Goal: Task Accomplishment & Management: Complete application form

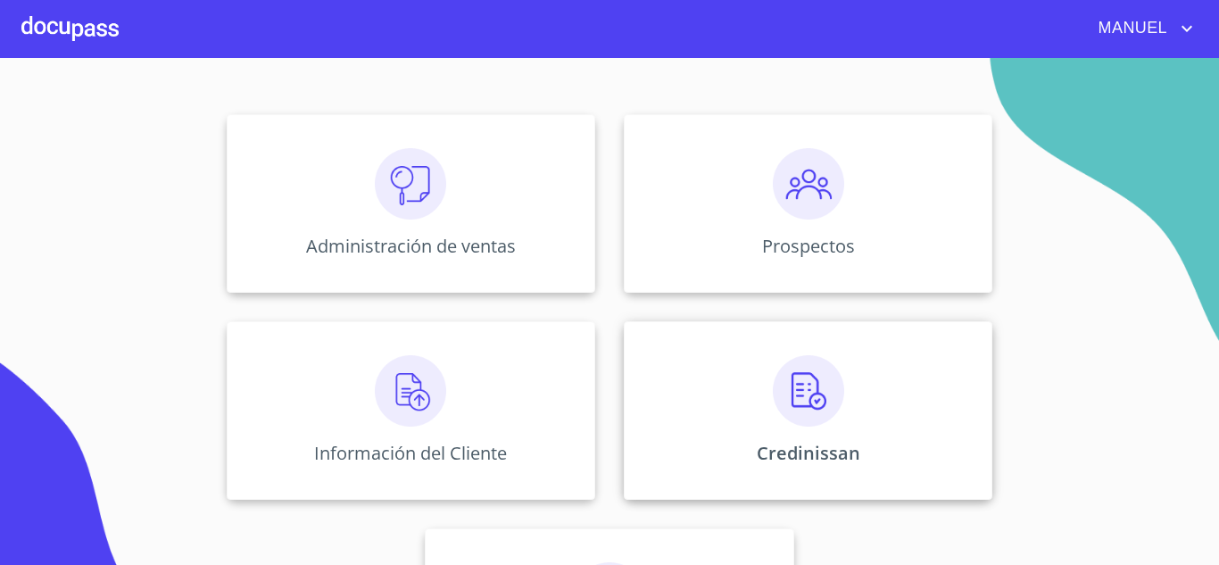
scroll to position [178, 0]
click at [827, 371] on img at bounding box center [808, 388] width 71 height 71
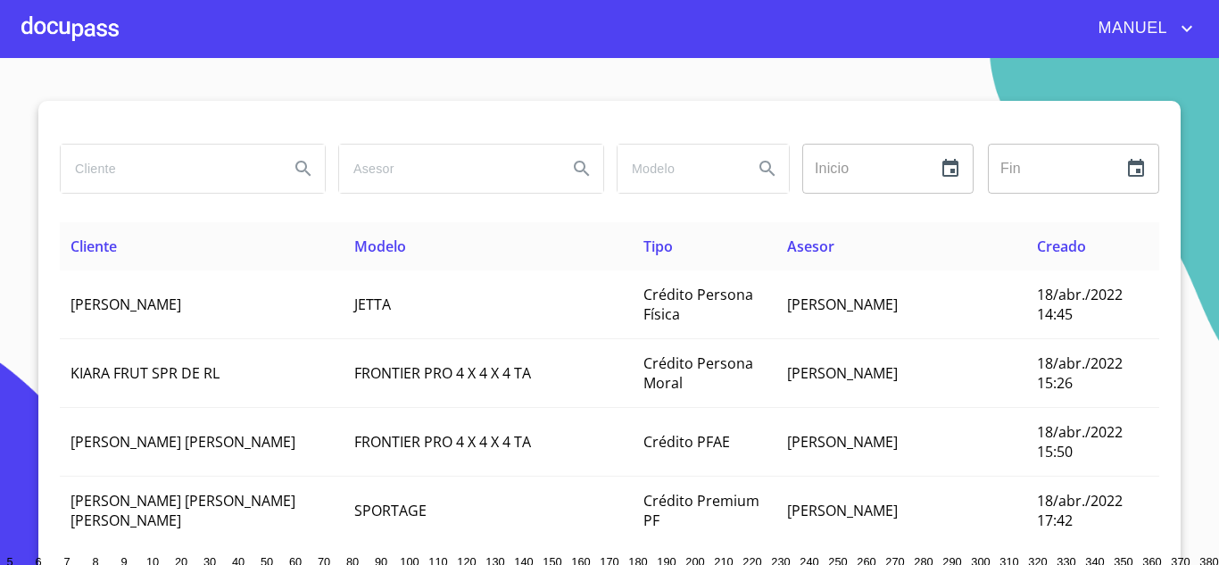
click at [185, 183] on input "search" at bounding box center [168, 169] width 214 height 48
click at [283, 160] on button "Search" at bounding box center [303, 168] width 43 height 43
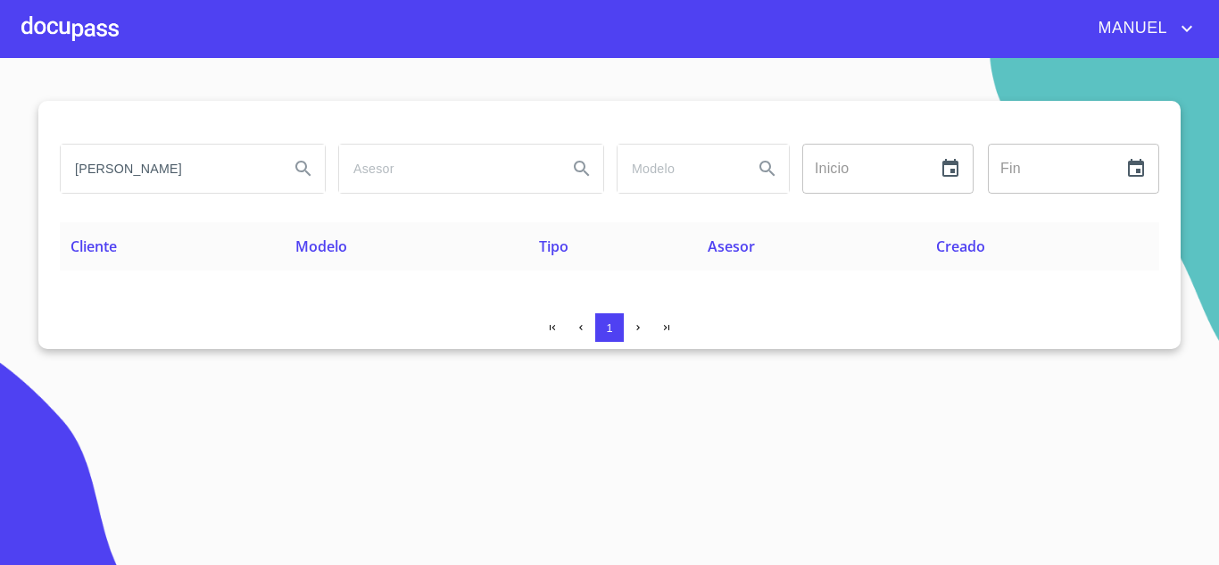
drag, startPoint x: 254, startPoint y: 171, endPoint x: -108, endPoint y: 145, distance: 363.3
click at [0, 145] on html "[PERSON_NAME] [PERSON_NAME] Inicio ​ Fin ​ Cliente Modelo Tipo Asesor Creado 1 …" at bounding box center [609, 282] width 1219 height 565
click at [303, 167] on icon "Search" at bounding box center [303, 168] width 21 height 21
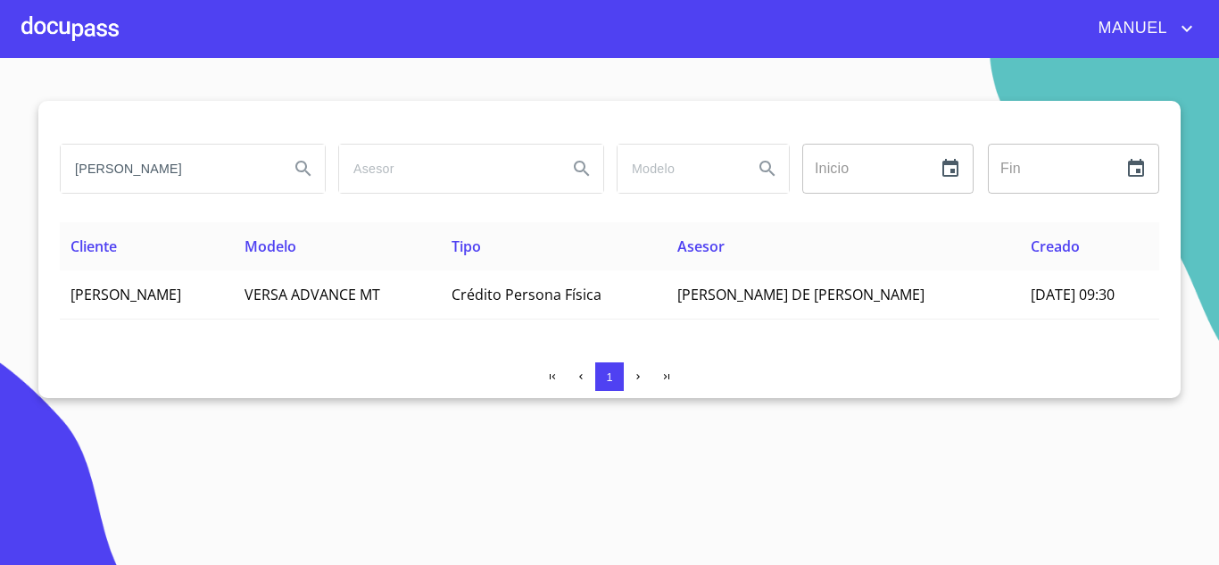
drag, startPoint x: 207, startPoint y: 173, endPoint x: 118, endPoint y: 173, distance: 89.2
click at [118, 173] on input "[PERSON_NAME]" at bounding box center [168, 169] width 214 height 48
click at [289, 170] on button "Search" at bounding box center [303, 168] width 43 height 43
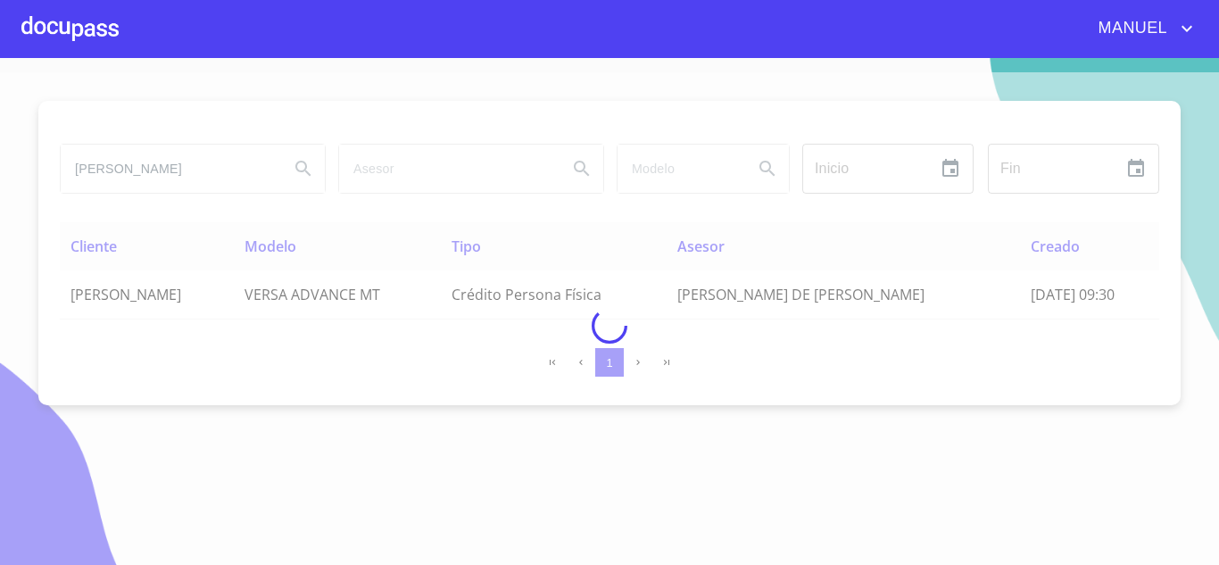
click at [287, 170] on div at bounding box center [609, 325] width 1219 height 507
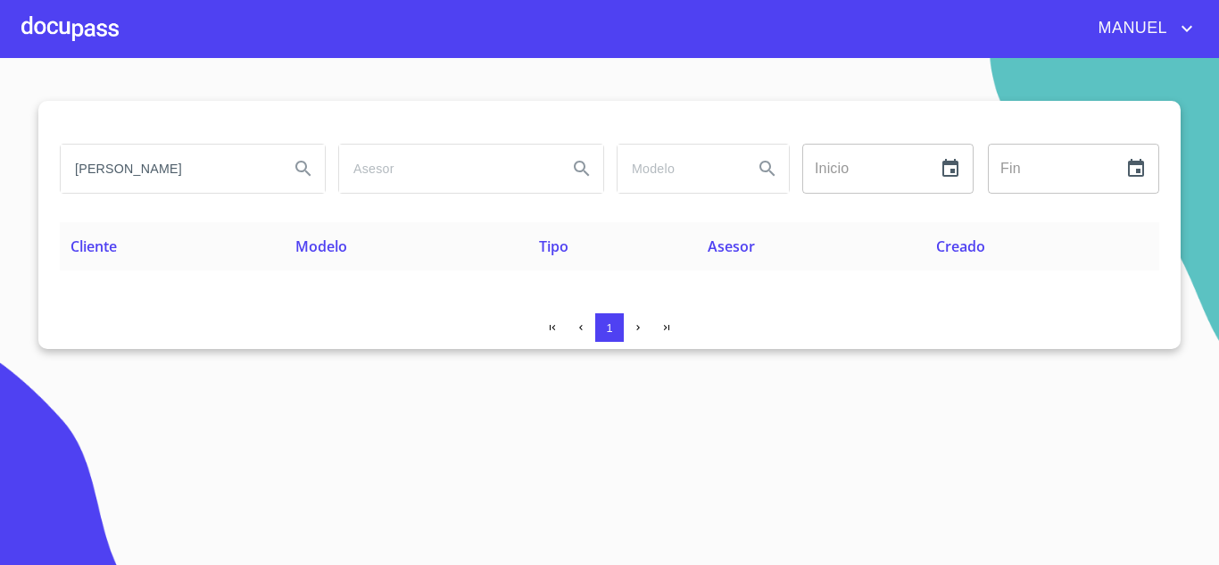
drag, startPoint x: 203, startPoint y: 165, endPoint x: -259, endPoint y: 103, distance: 466.5
click at [0, 103] on html "[PERSON_NAME] Inicio ​ Fin ​ Cliente Modelo Tipo Asesor Creado 1 Salir" at bounding box center [609, 282] width 1219 height 565
type input "[PERSON_NAME]"
click at [295, 167] on icon "Search" at bounding box center [303, 168] width 21 height 21
drag, startPoint x: 244, startPoint y: 176, endPoint x: -523, endPoint y: 118, distance: 768.8
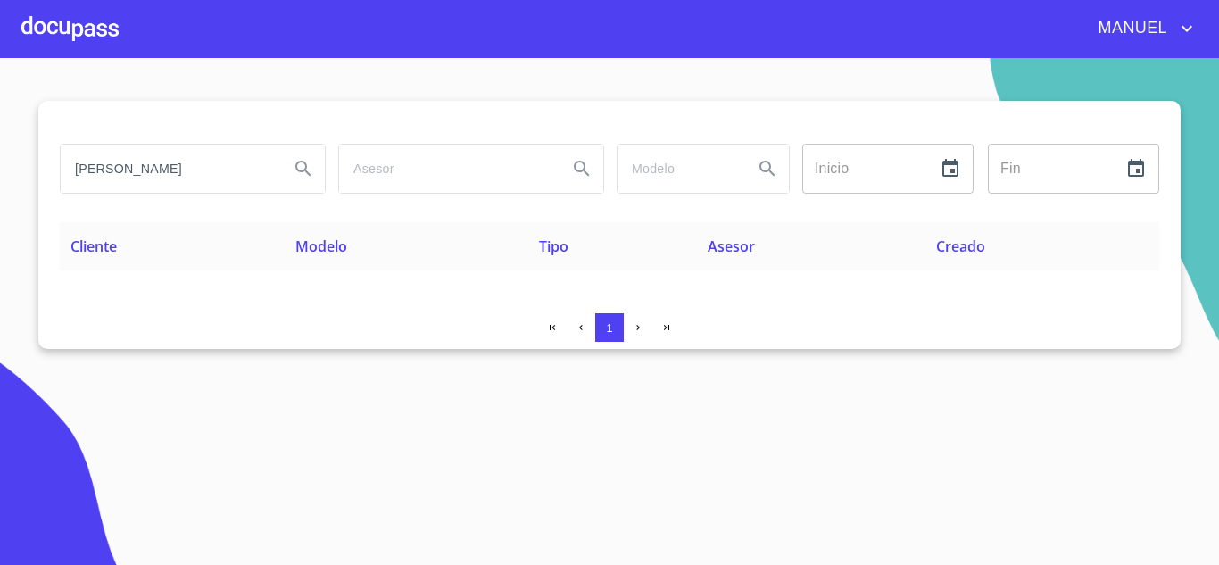
click at [0, 118] on html "[PERSON_NAME] Inicio ​ Fin ​ Cliente Modelo Tipo Asesor Creado 1 Salir" at bounding box center [609, 282] width 1219 height 565
click at [112, 37] on div at bounding box center [69, 28] width 97 height 57
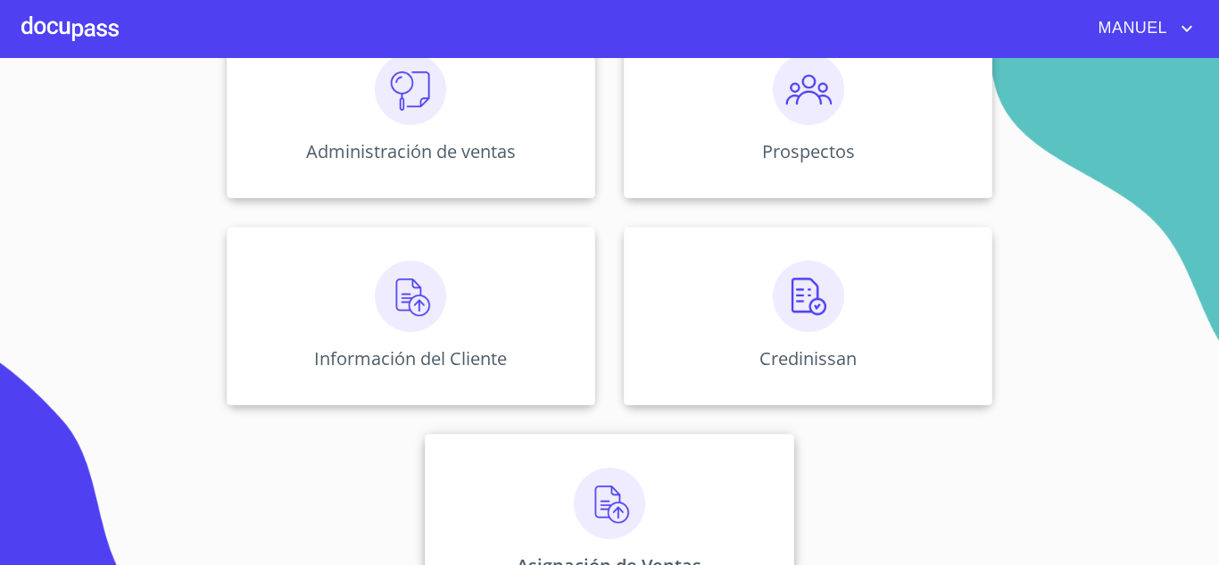
scroll to position [243, 0]
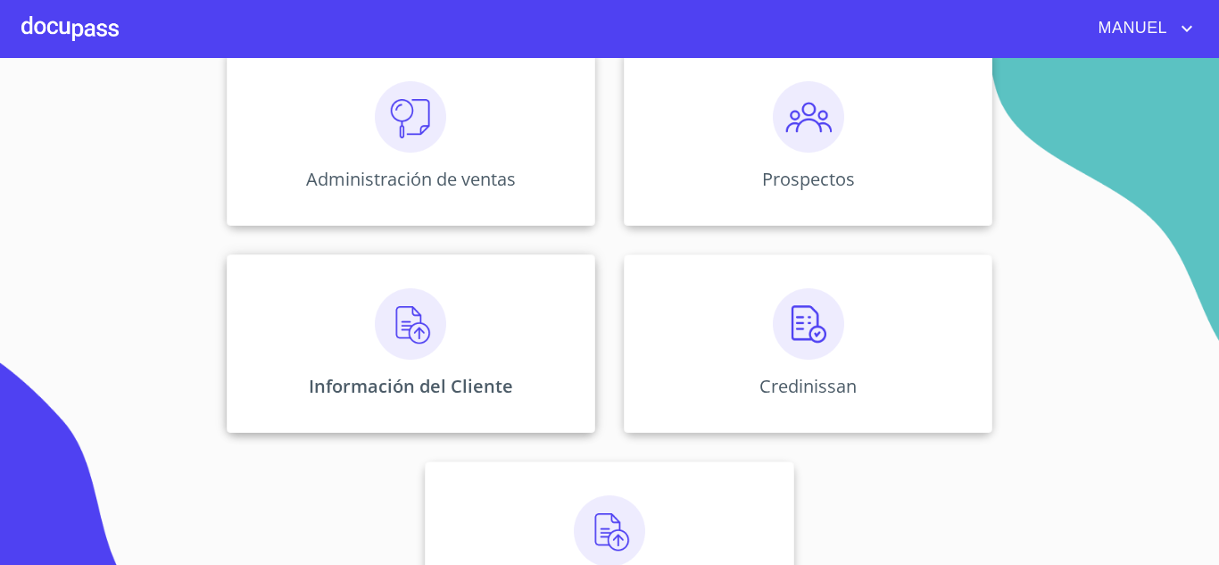
click at [438, 336] on img at bounding box center [410, 323] width 71 height 71
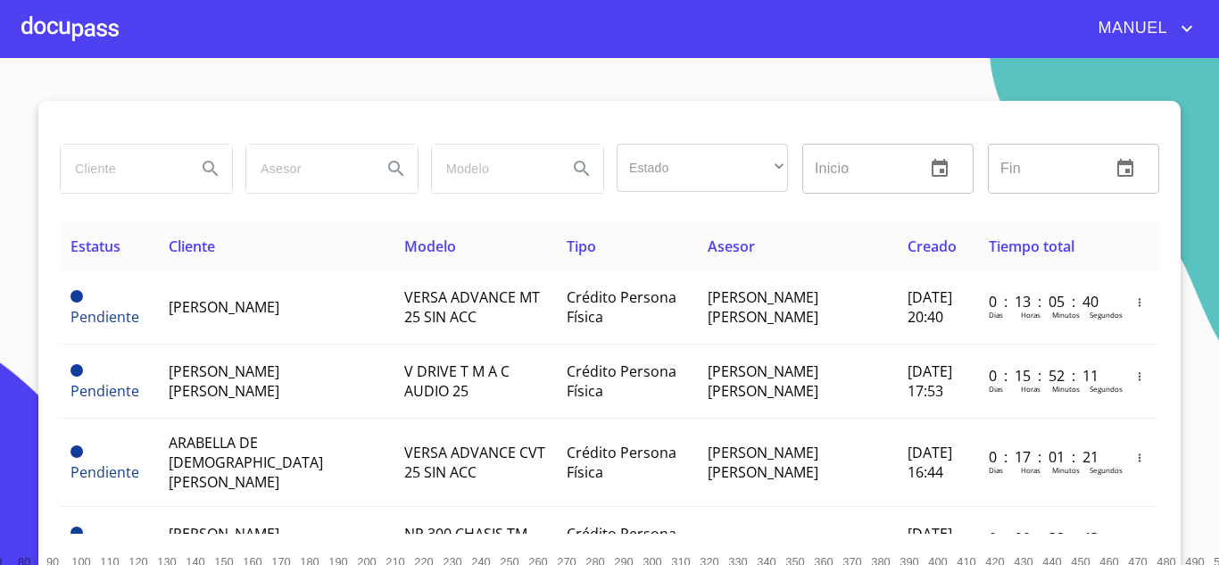
click at [89, 174] on input "search" at bounding box center [121, 169] width 121 height 48
type input "[PERSON_NAME]"
click at [192, 156] on button "Search" at bounding box center [210, 168] width 43 height 43
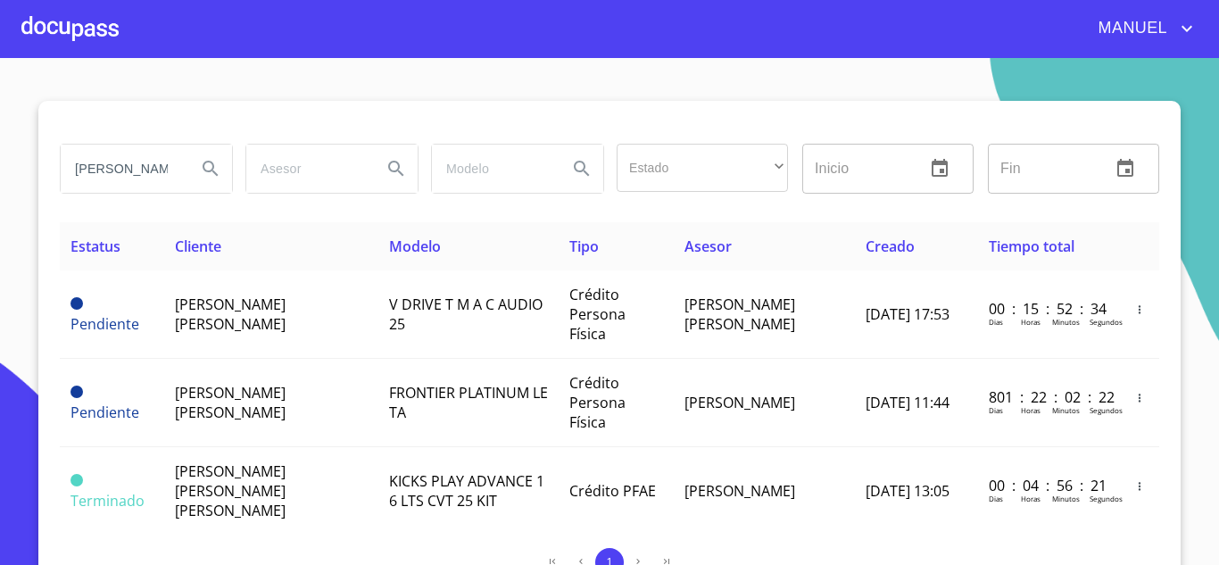
click at [286, 309] on span "[PERSON_NAME] [PERSON_NAME]" at bounding box center [230, 314] width 111 height 39
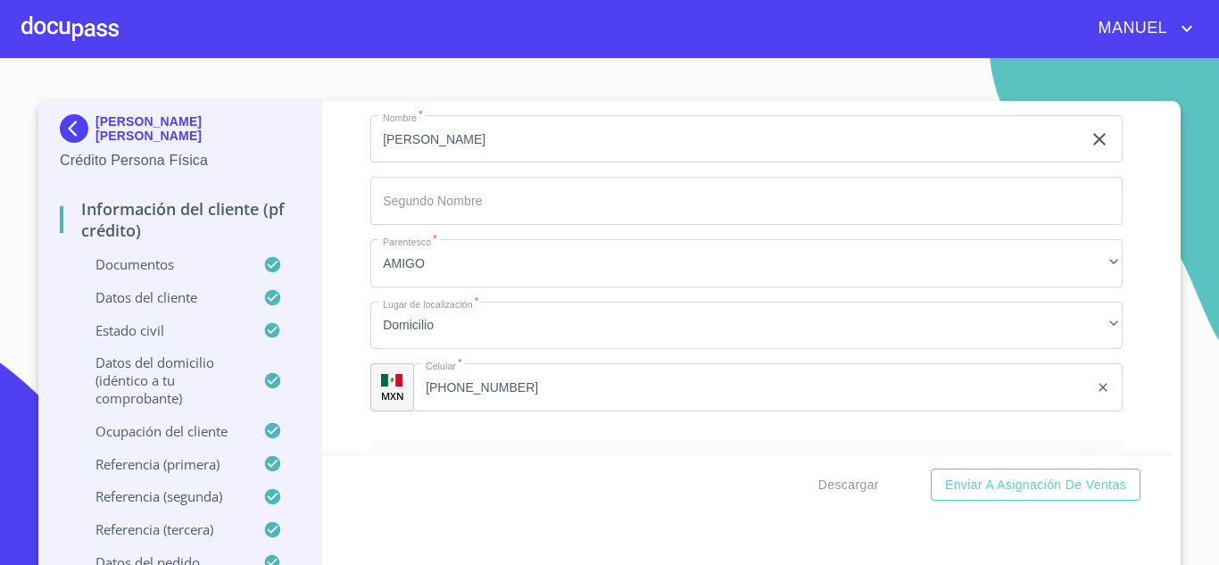
scroll to position [10378, 0]
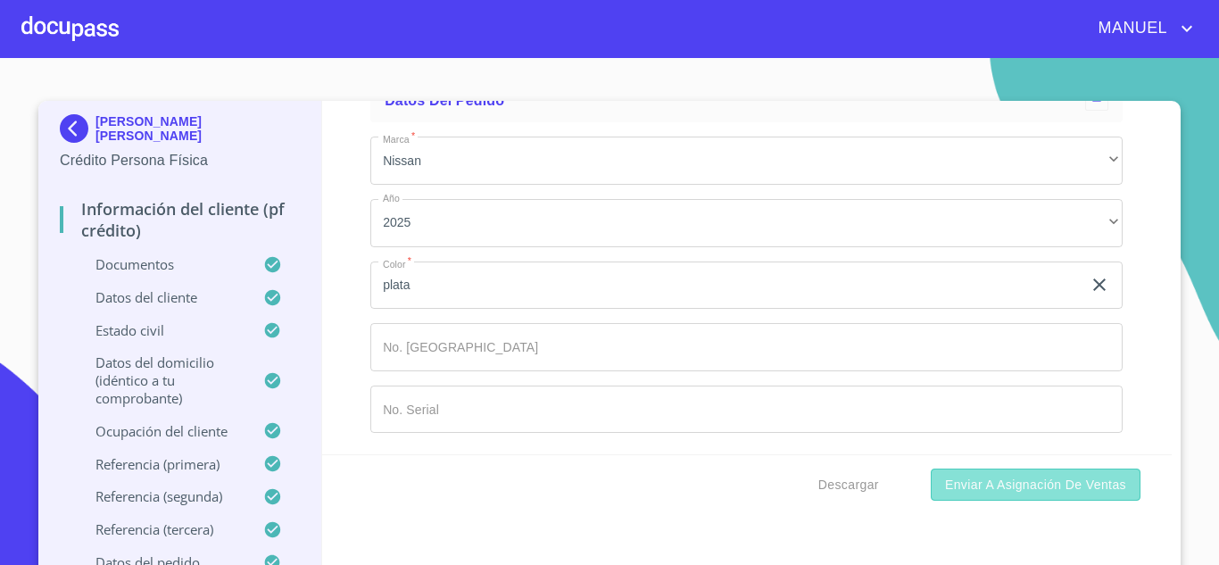
click at [986, 488] on span "Enviar a Asignación de Ventas" at bounding box center [1035, 485] width 181 height 22
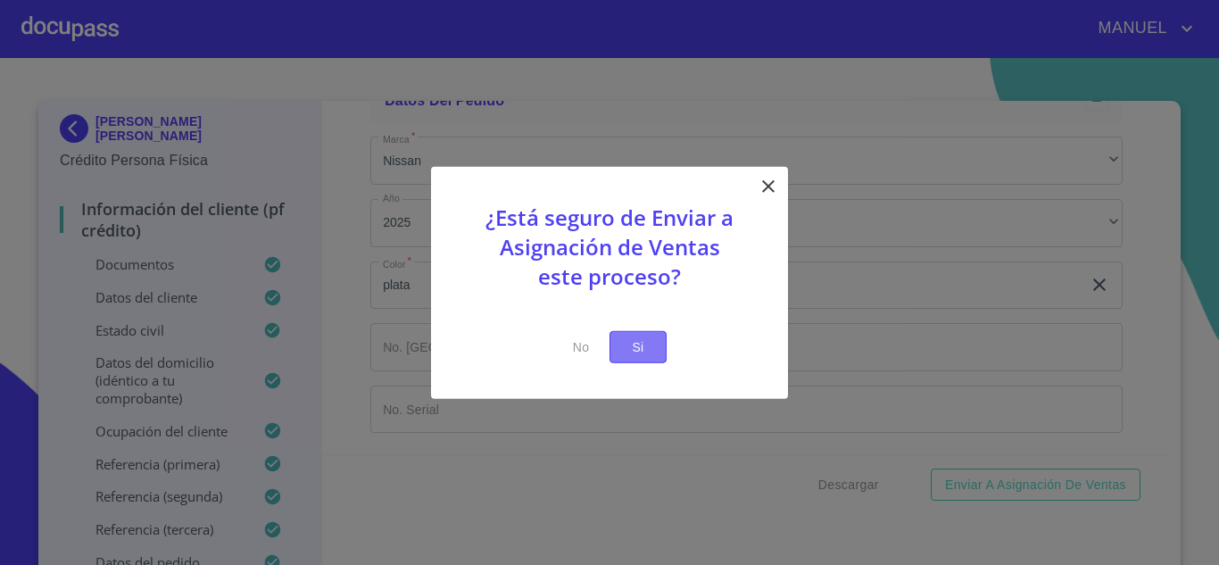
click at [633, 340] on span "Si" at bounding box center [638, 347] width 29 height 22
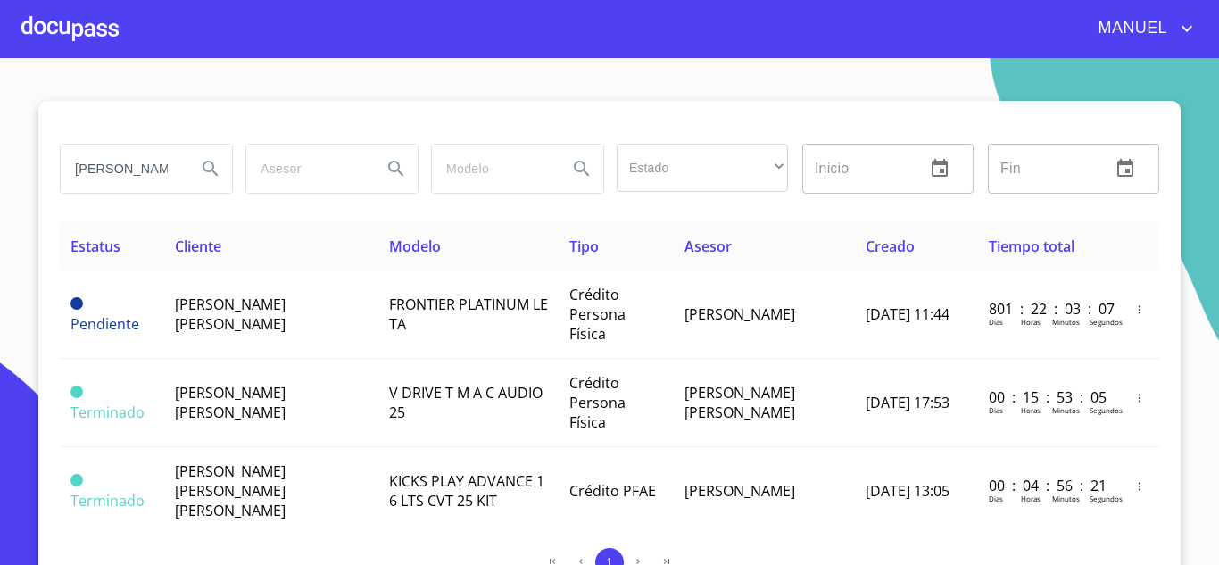
click at [81, 29] on div at bounding box center [69, 28] width 97 height 57
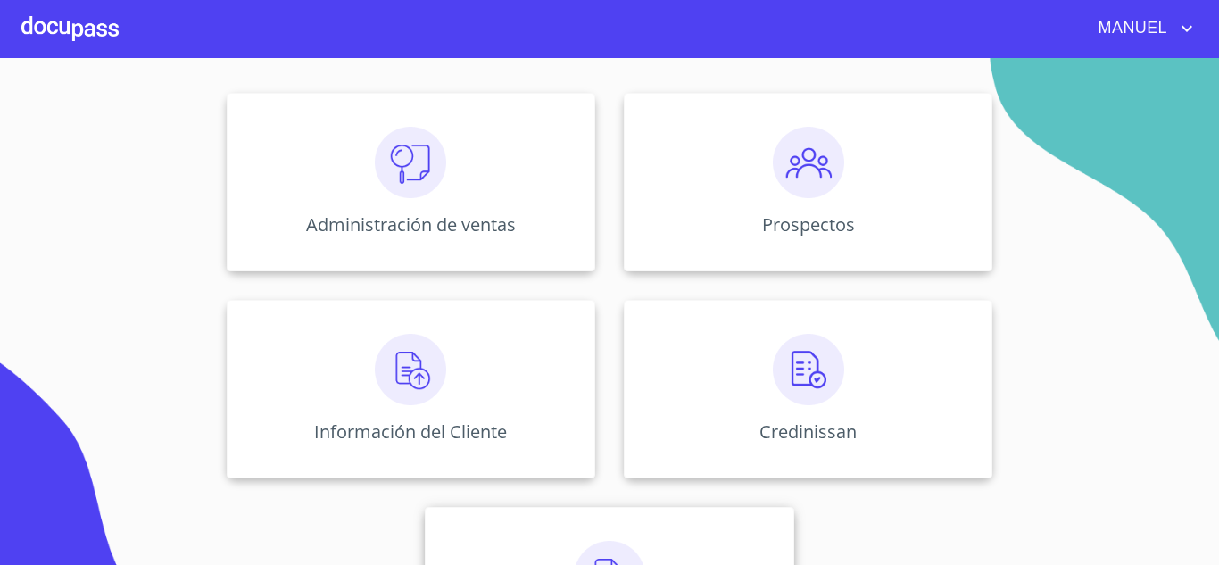
scroll to position [332, 0]
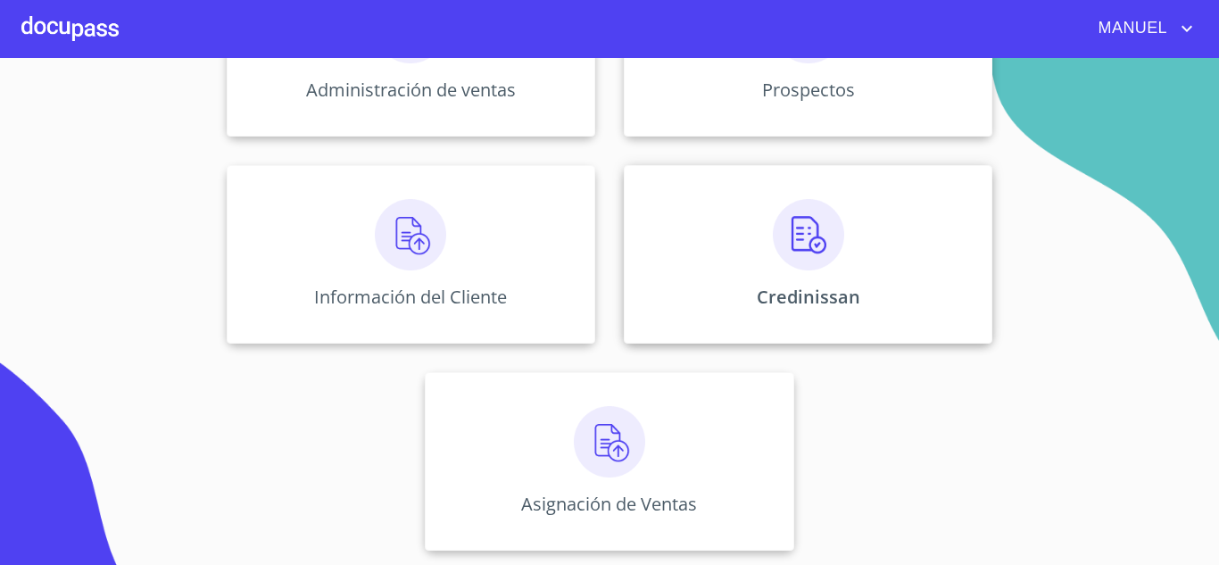
click at [783, 270] on div "Credinissan" at bounding box center [808, 254] width 369 height 178
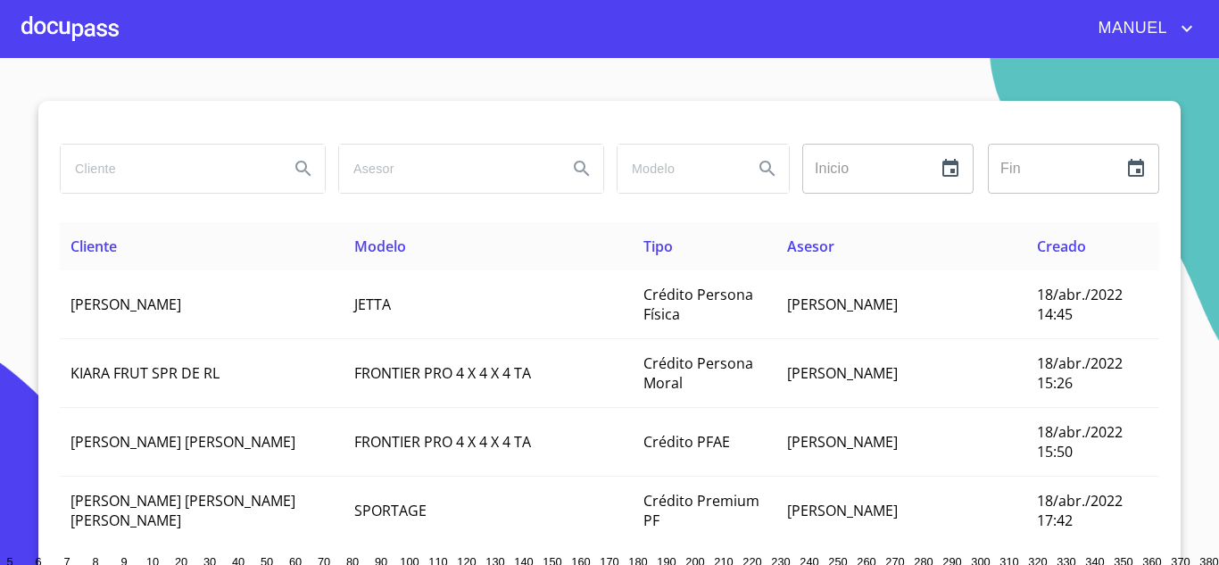
click at [243, 162] on input "search" at bounding box center [168, 169] width 214 height 48
click at [293, 166] on icon "Search" at bounding box center [303, 168] width 21 height 21
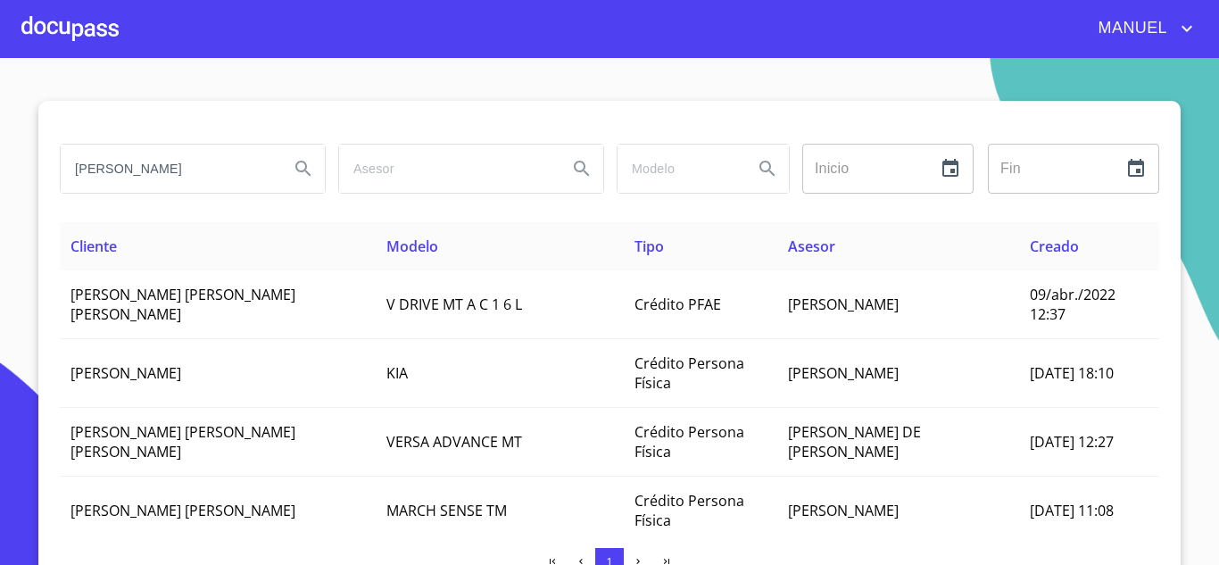
click at [64, 162] on input "[PERSON_NAME]" at bounding box center [168, 169] width 214 height 48
type input "[PERSON_NAME]"
click at [308, 165] on button "Search" at bounding box center [303, 168] width 43 height 43
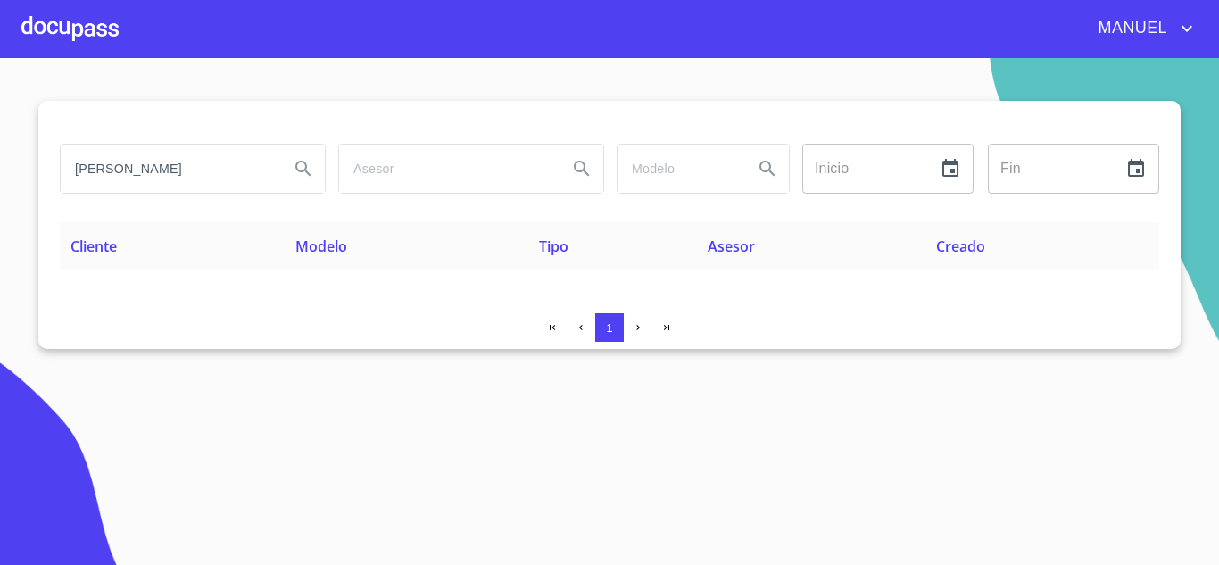
scroll to position [0, 18]
drag, startPoint x: 68, startPoint y: 167, endPoint x: 302, endPoint y: 162, distance: 233.9
click at [302, 162] on div "[PERSON_NAME]" at bounding box center [193, 169] width 264 height 48
type input "[PERSON_NAME]"
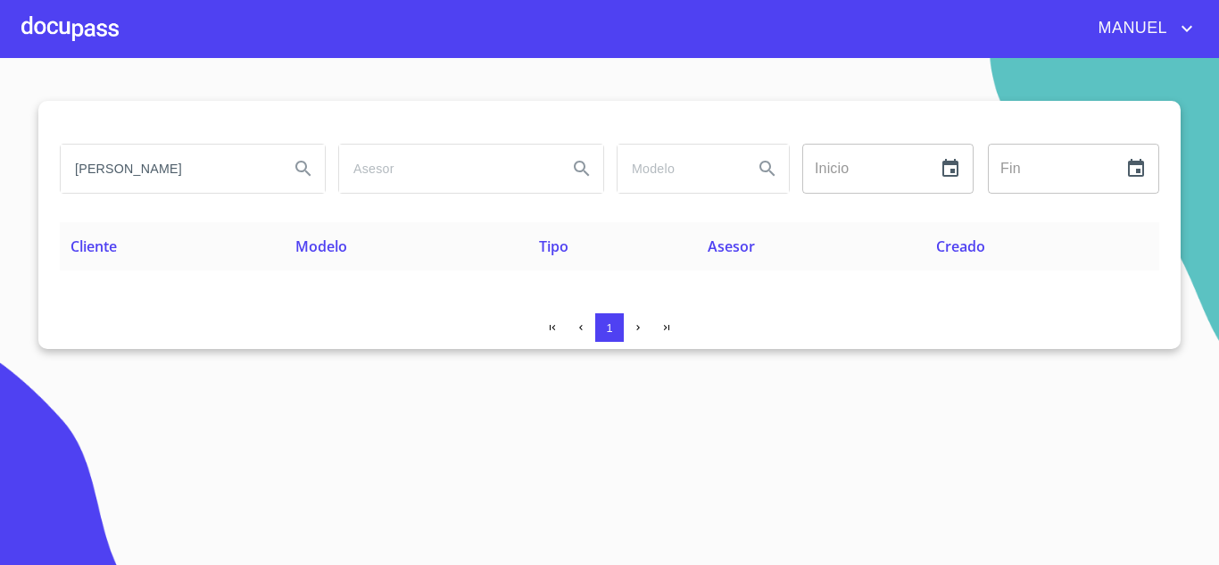
click at [297, 175] on icon "Search" at bounding box center [303, 168] width 21 height 21
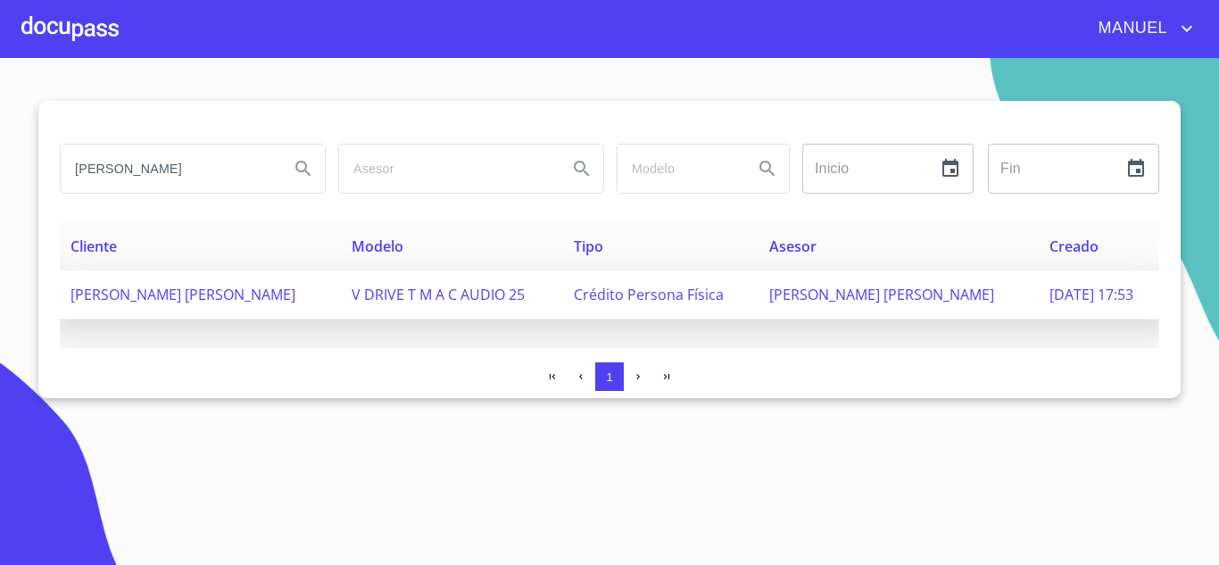
click at [212, 300] on span "[PERSON_NAME] [PERSON_NAME]" at bounding box center [183, 295] width 225 height 20
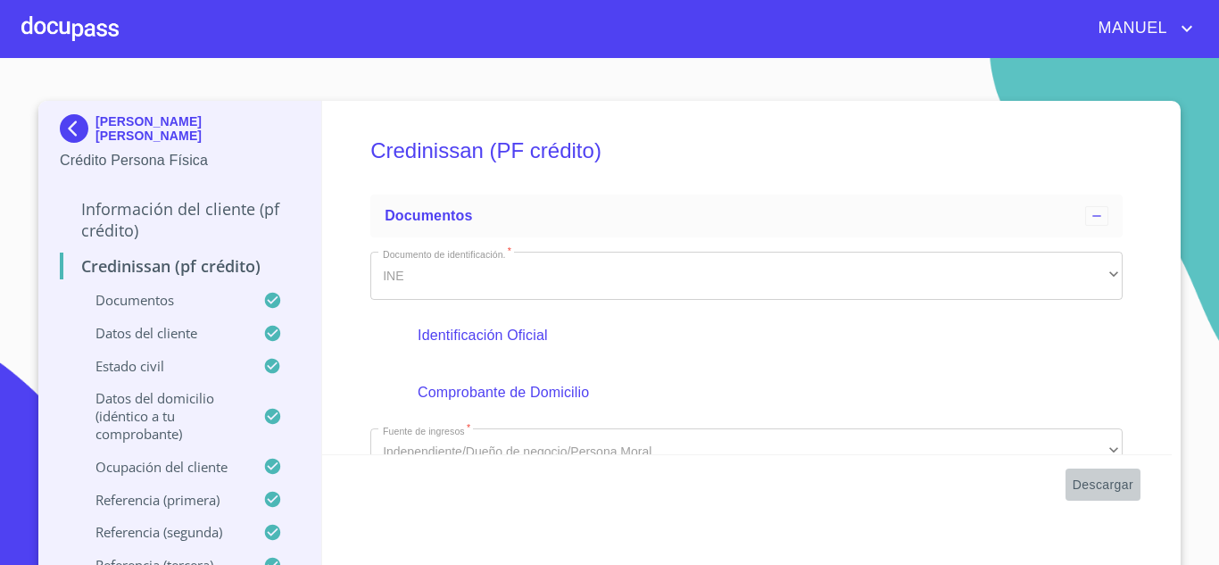
click at [1083, 486] on span "Descargar" at bounding box center [1103, 485] width 61 height 22
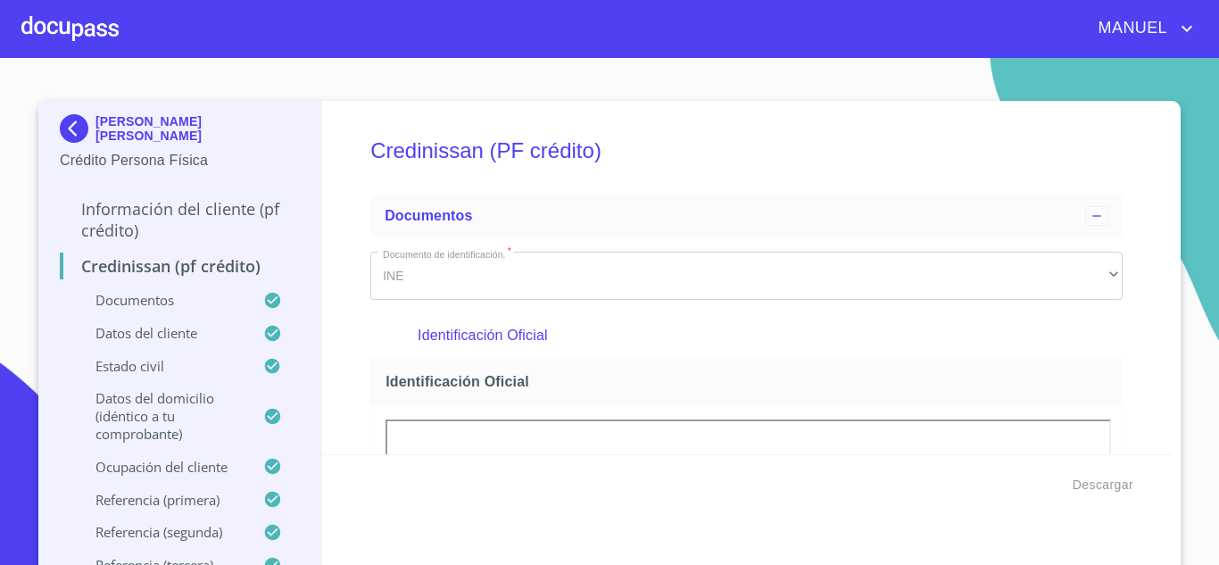
click at [112, 32] on div at bounding box center [69, 28] width 97 height 57
